Goal: Task Accomplishment & Management: Manage account settings

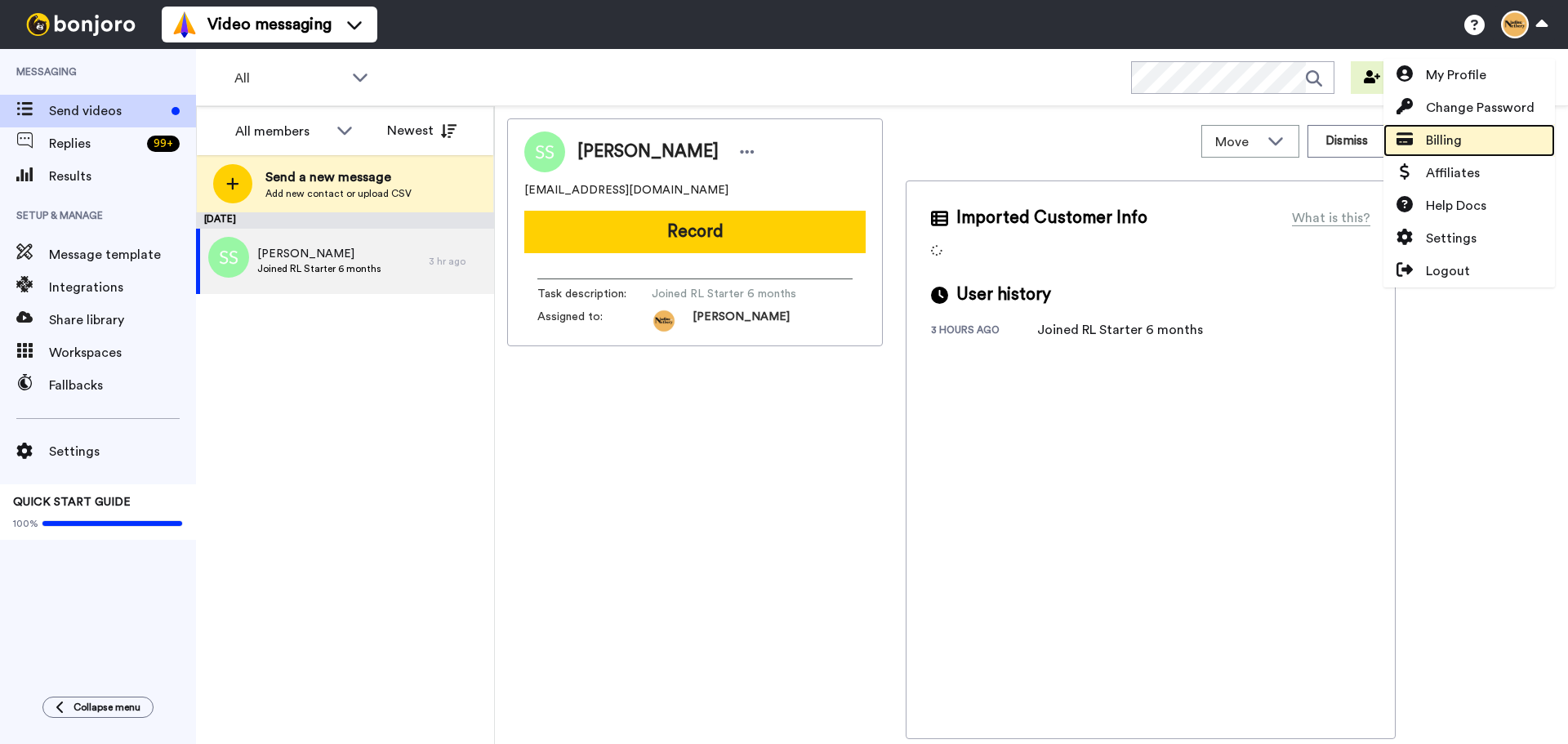
click at [1449, 137] on span "Billing" at bounding box center [1443, 140] width 36 height 19
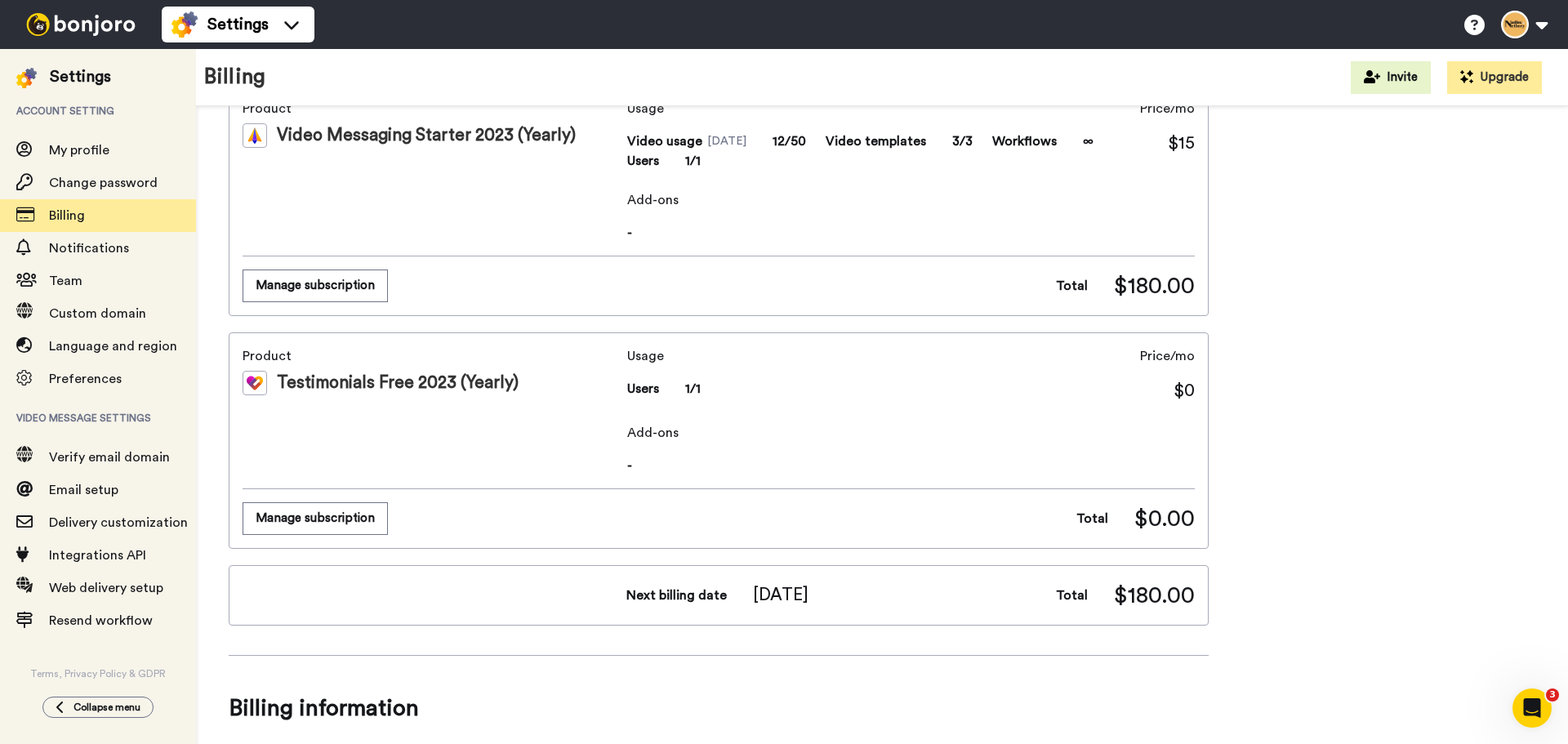
scroll to position [81, 0]
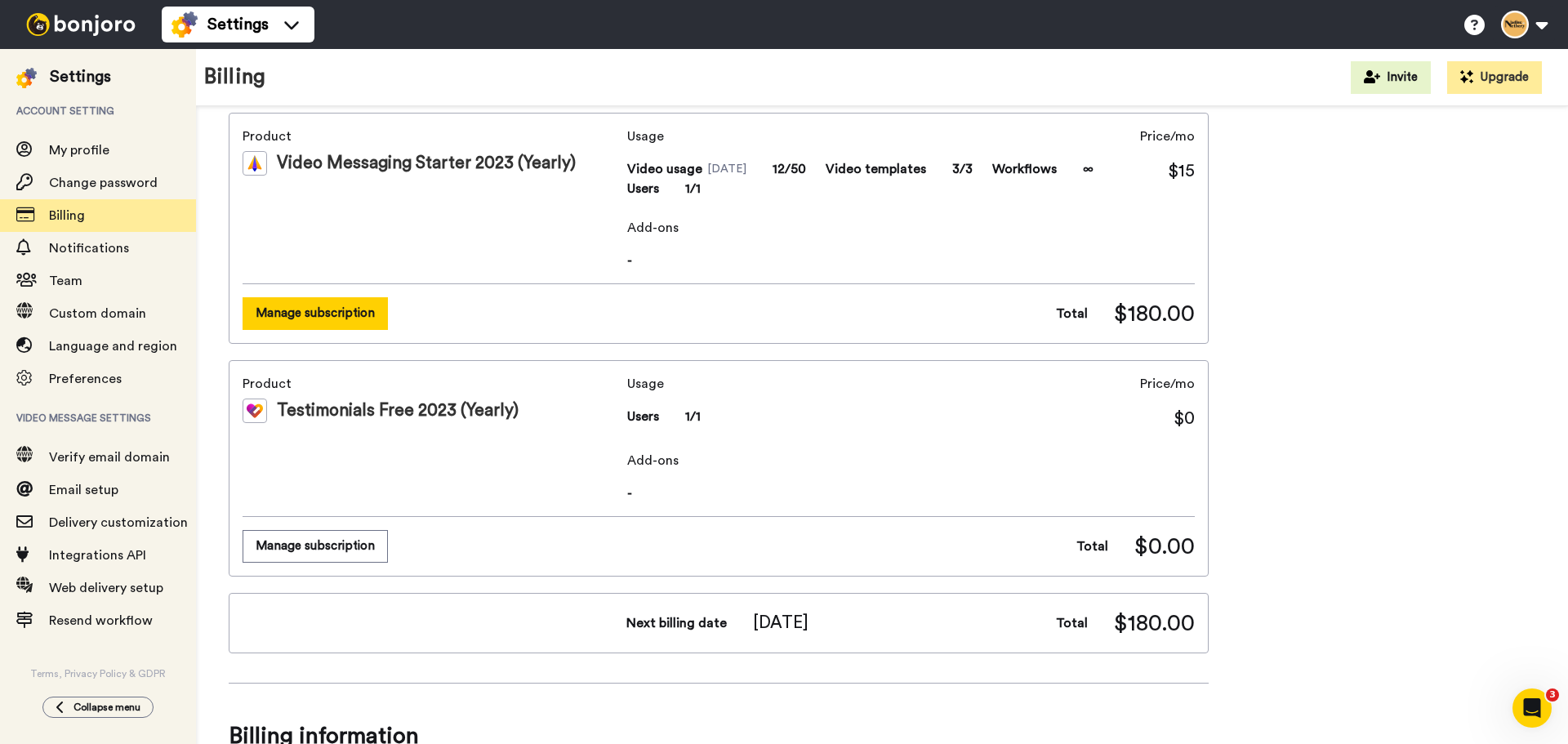
click at [272, 305] on button "Manage subscription" at bounding box center [315, 312] width 145 height 32
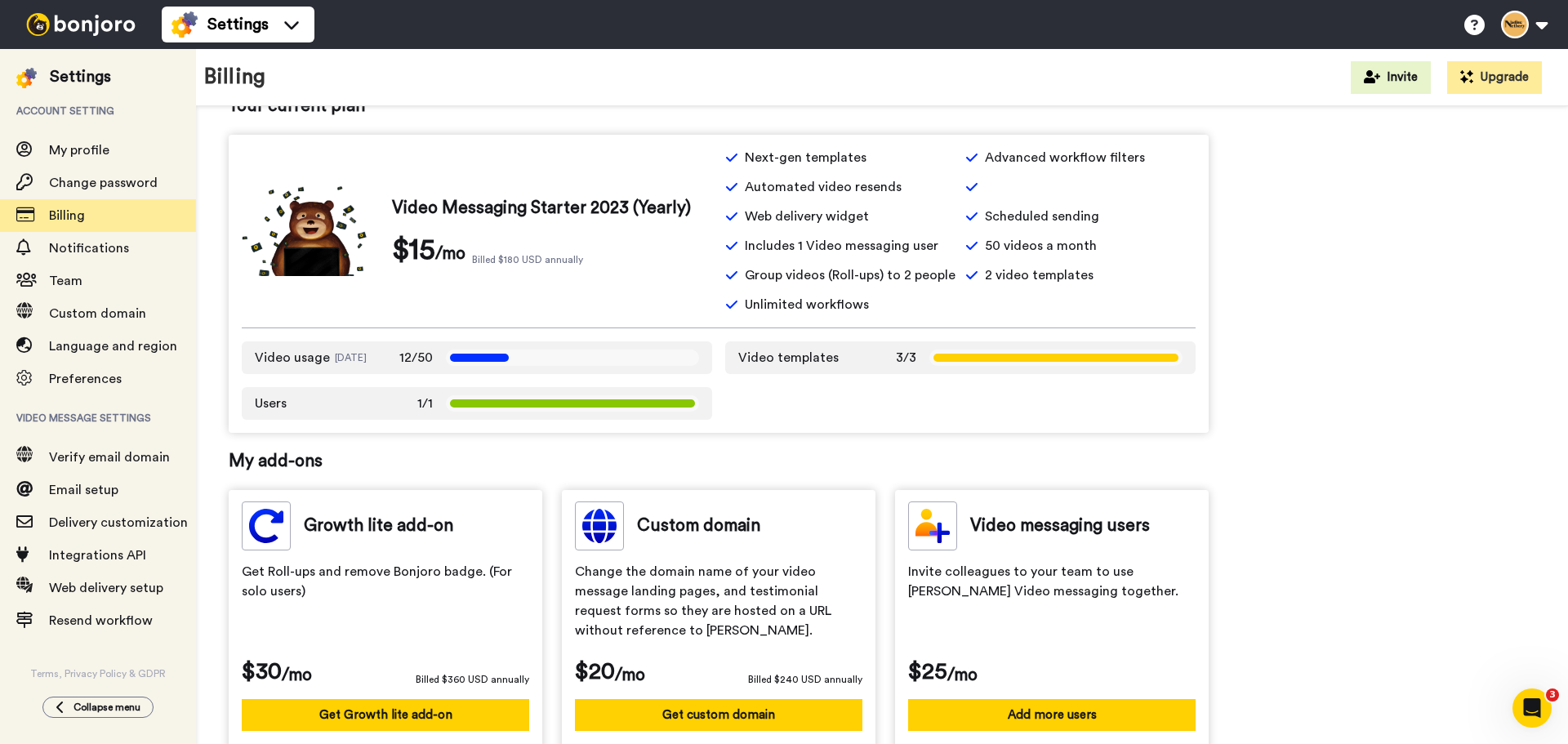
scroll to position [245, 0]
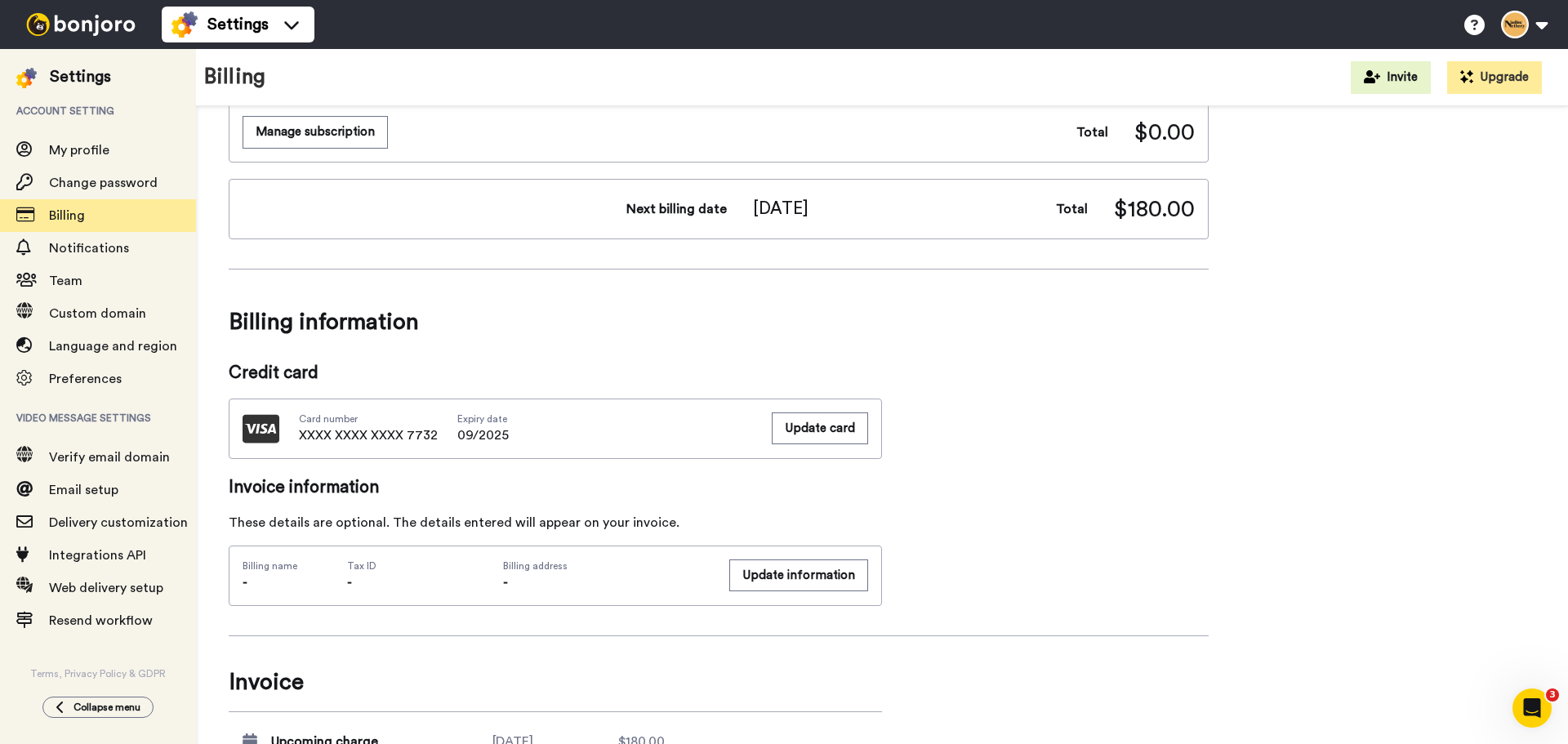
scroll to position [572, 0]
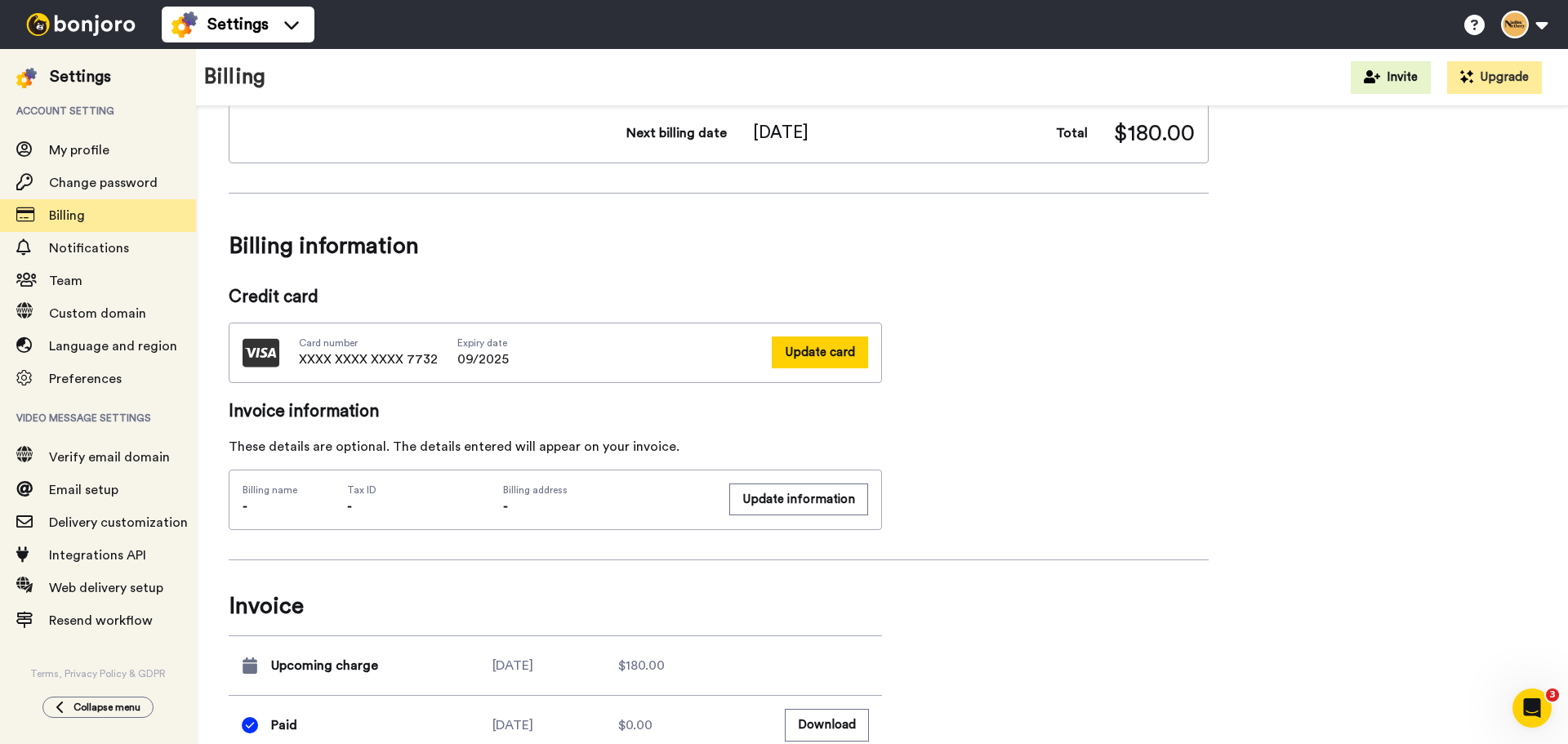
click at [836, 353] on button "Update card" at bounding box center [819, 352] width 96 height 32
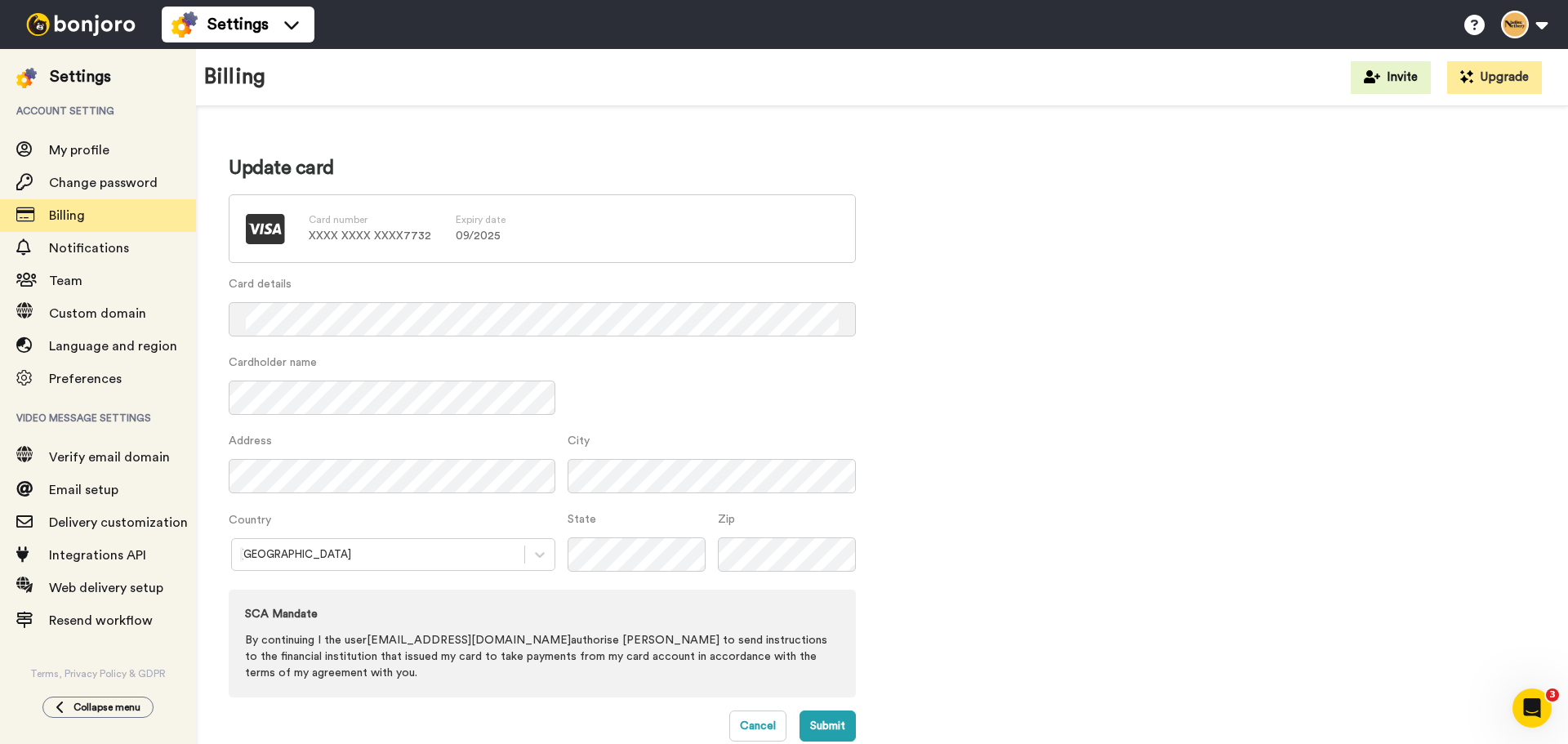
click at [992, 456] on div "Update card Card number XXXX XXXX XXXX 7732 Expiry date 09 / 2025 Card details …" at bounding box center [882, 448] width 1306 height 586
click at [1098, 341] on div "Update card Card number XXXX XXXX XXXX 7732 Expiry date 09 / 2025 Card details …" at bounding box center [882, 448] width 1306 height 586
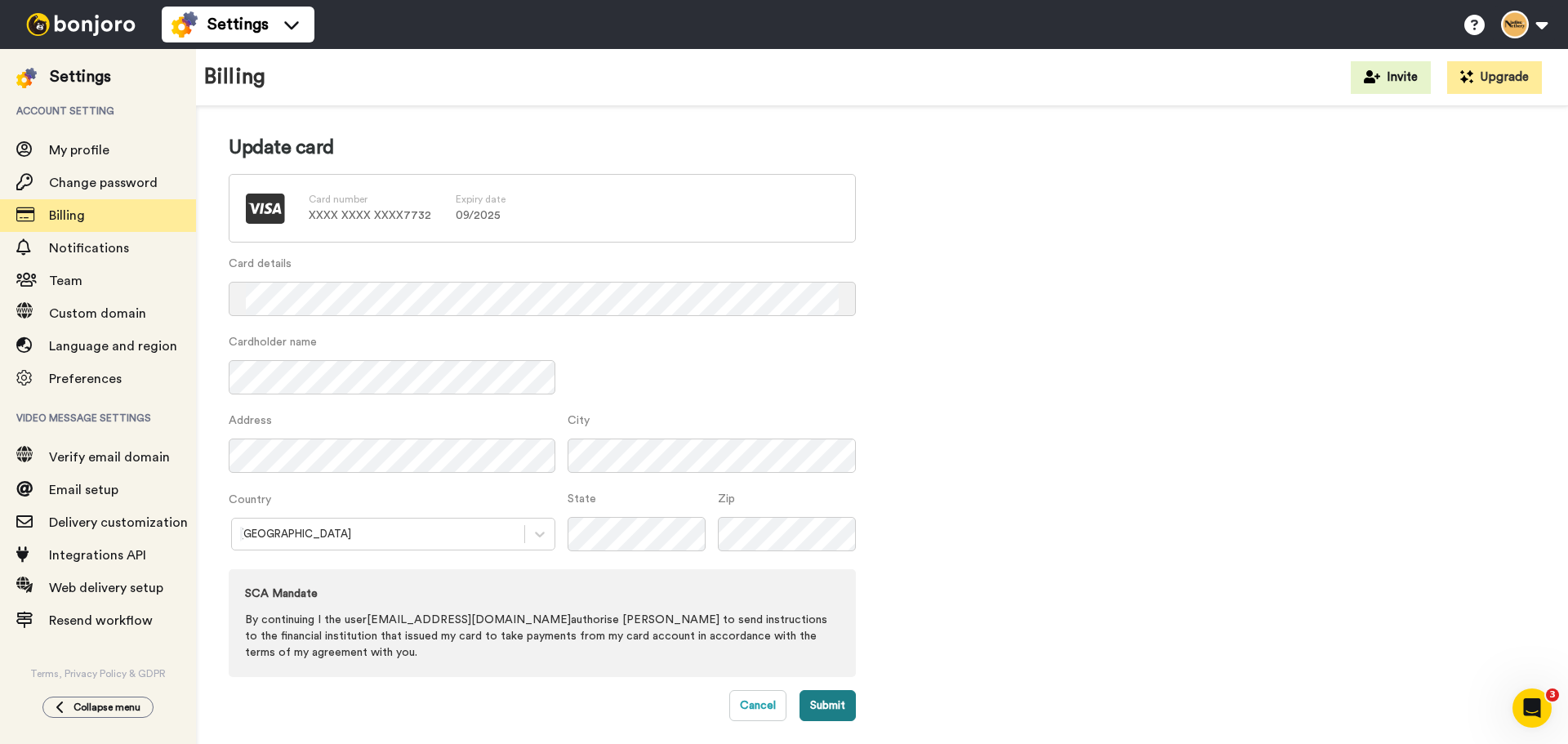
click at [835, 707] on button "Submit" at bounding box center [827, 705] width 56 height 31
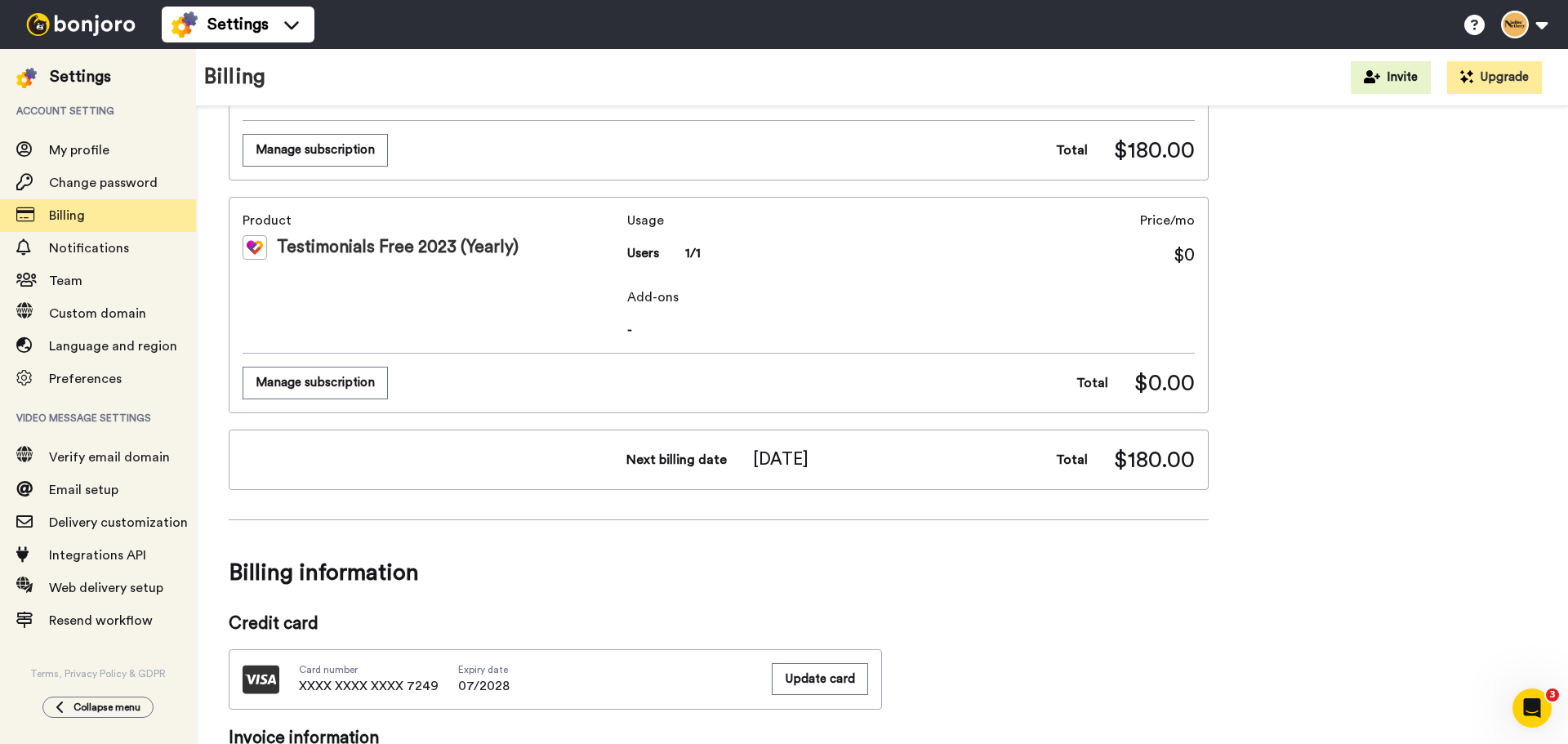
scroll to position [408, 0]
